Goal: Transaction & Acquisition: Purchase product/service

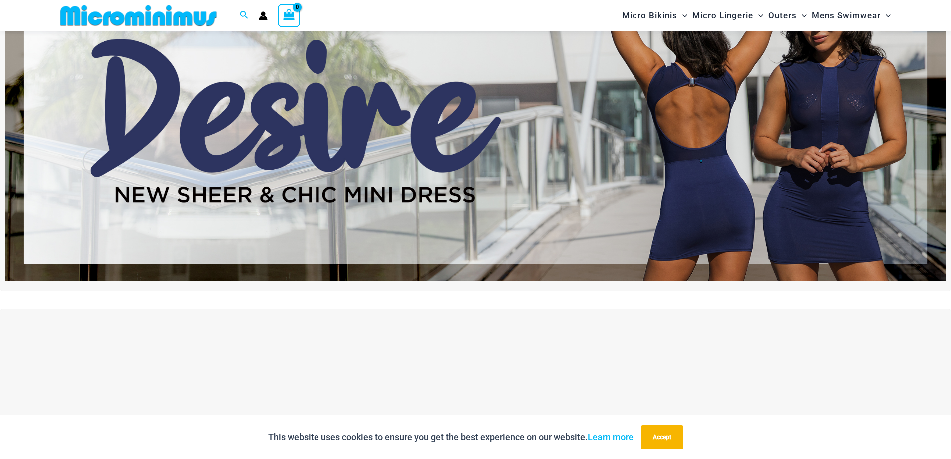
scroll to position [192, 0]
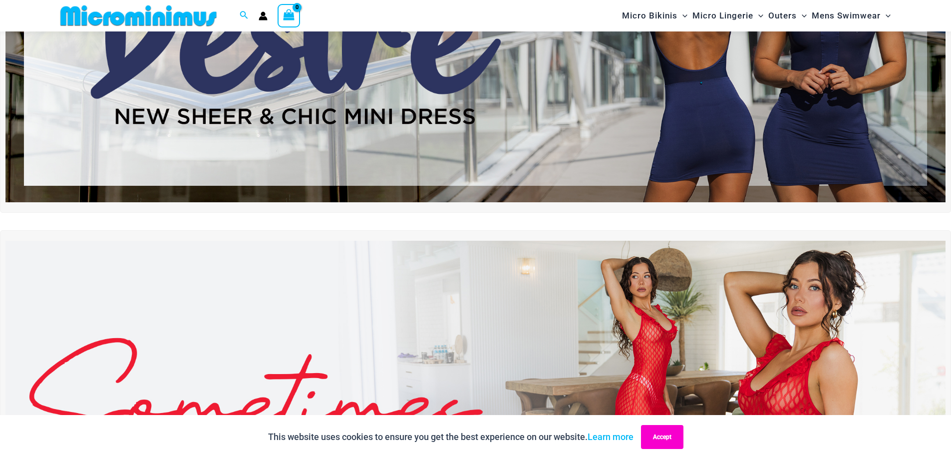
click at [656, 439] on button "Accept" at bounding box center [662, 437] width 42 height 24
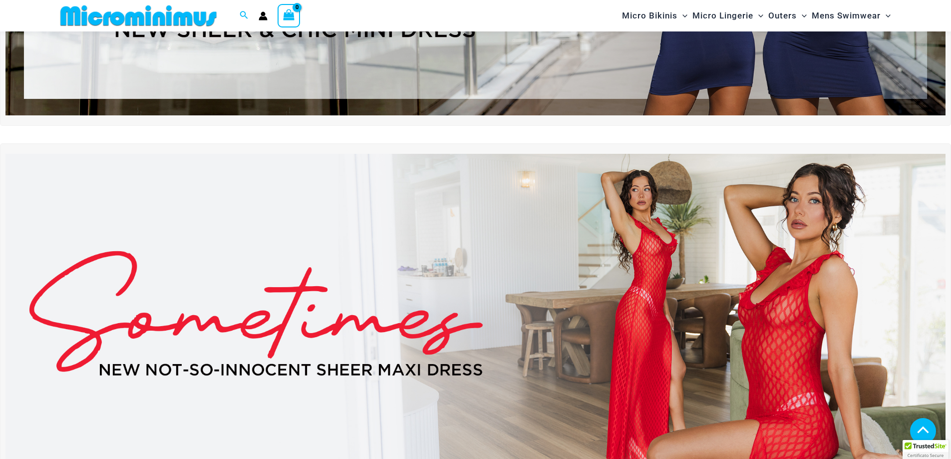
scroll to position [291, 0]
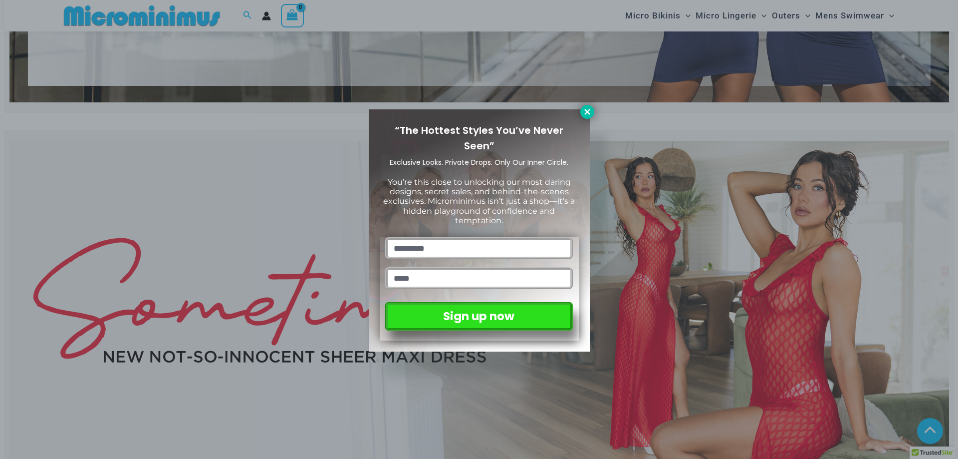
click at [590, 112] on icon at bounding box center [587, 111] width 9 height 9
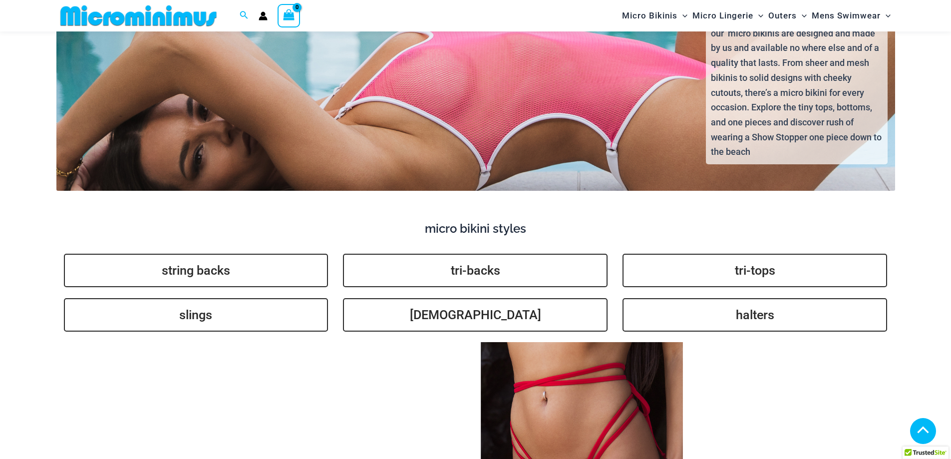
scroll to position [2188, 0]
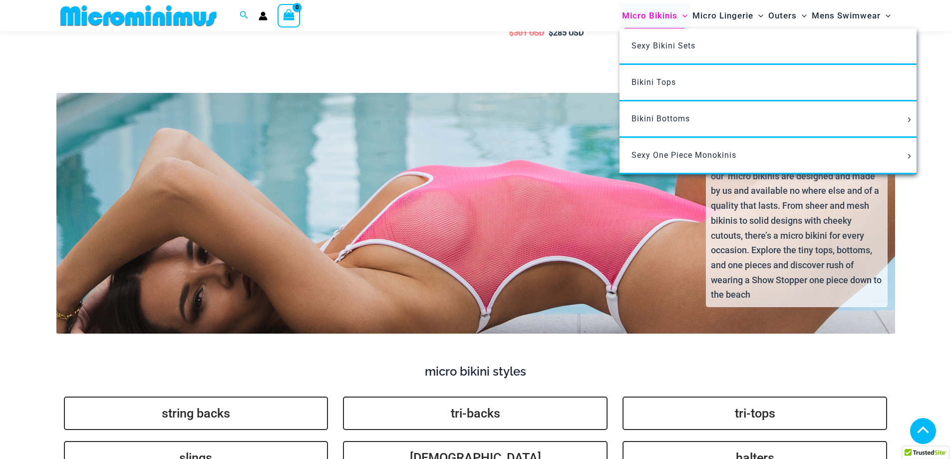
click at [650, 18] on span "Micro Bikinis" at bounding box center [649, 15] width 55 height 25
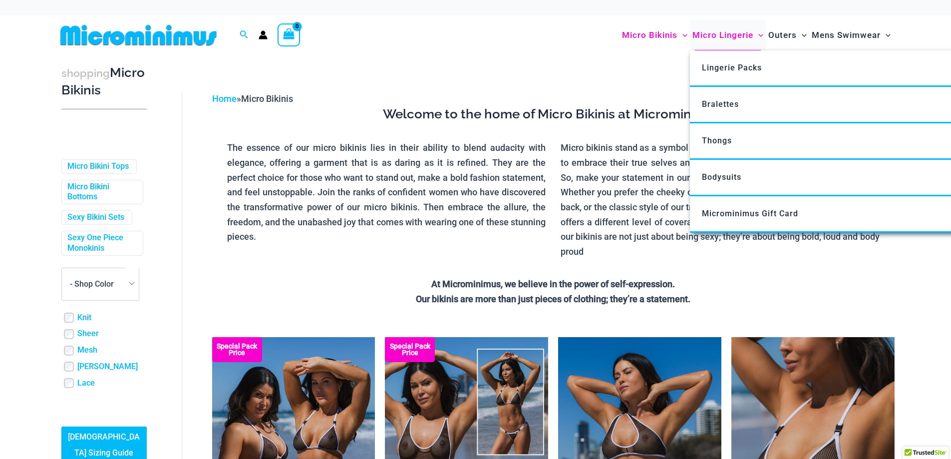
click at [710, 36] on span "Micro Lingerie" at bounding box center [722, 34] width 61 height 25
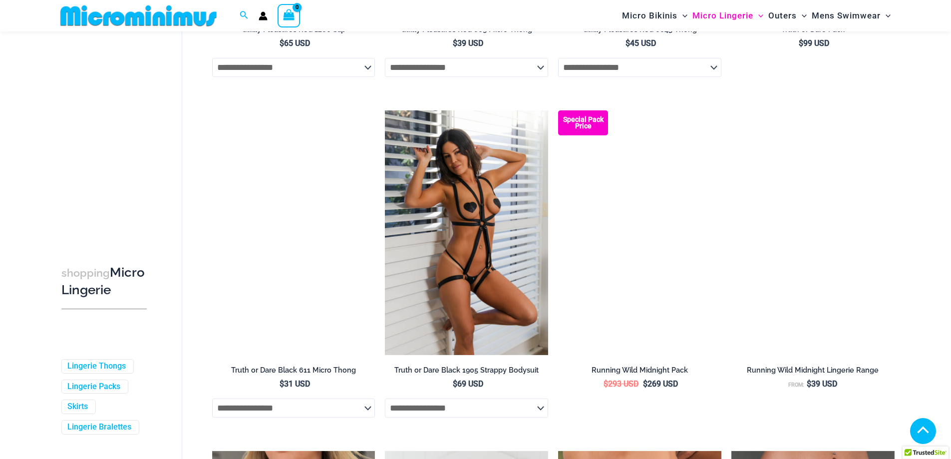
scroll to position [739, 0]
